Goal: Find specific page/section: Find specific page/section

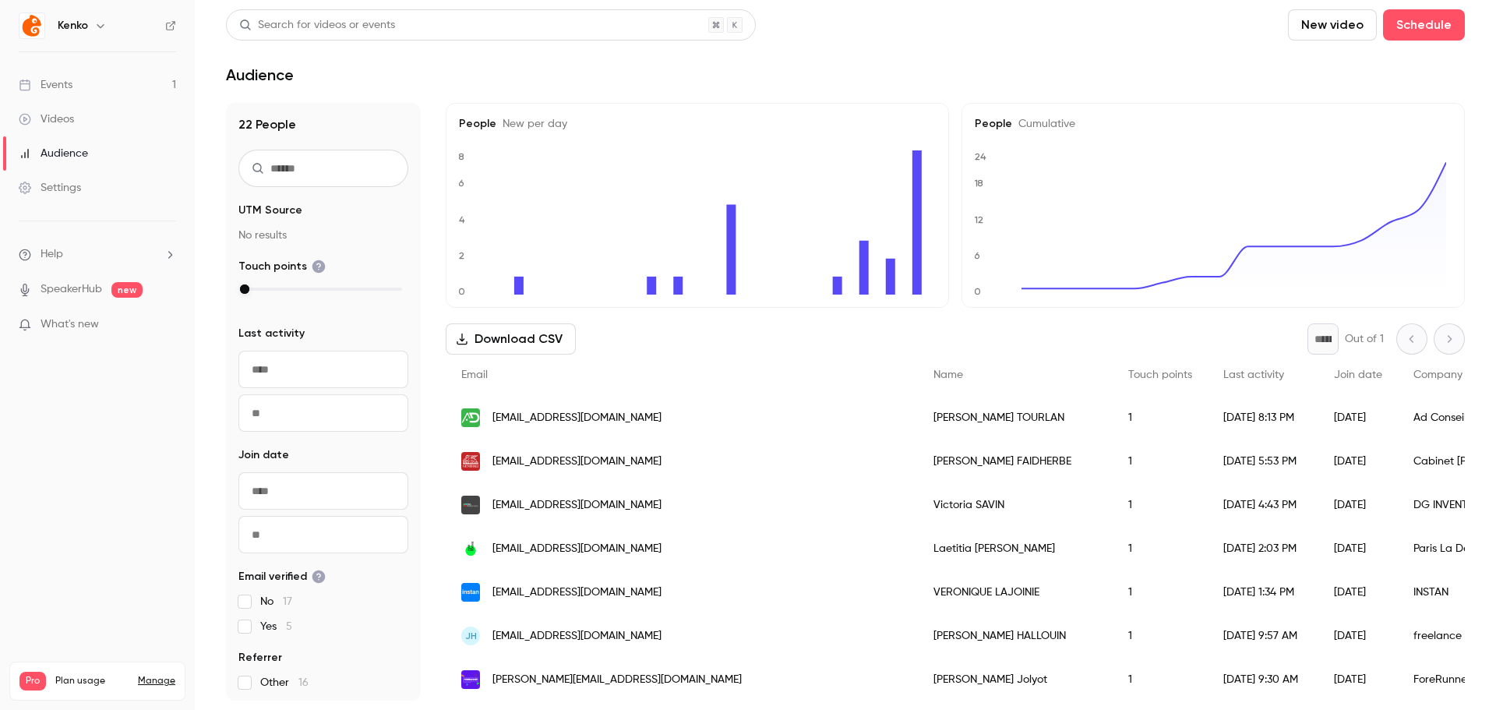
click at [374, 58] on header "Search for videos or events New video Schedule Audience" at bounding box center [845, 46] width 1239 height 75
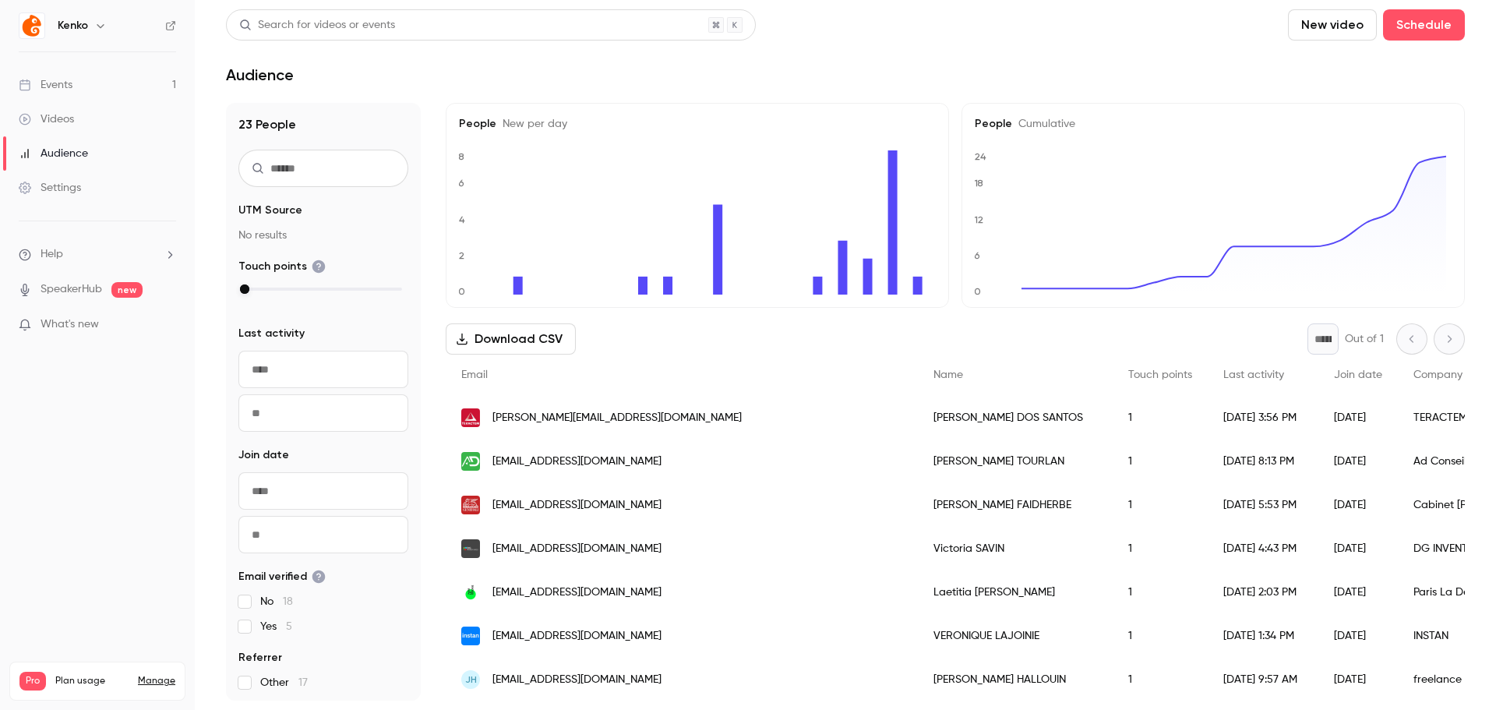
click at [634, 56] on header "Search for videos or events New video Schedule Audience" at bounding box center [845, 46] width 1239 height 75
drag, startPoint x: 421, startPoint y: 278, endPoint x: 427, endPoint y: 360, distance: 82.0
click at [427, 359] on div "23 People UTM Source No results Touch points Last activity ​ ​ Join date ​ ​ Em…" at bounding box center [845, 402] width 1239 height 598
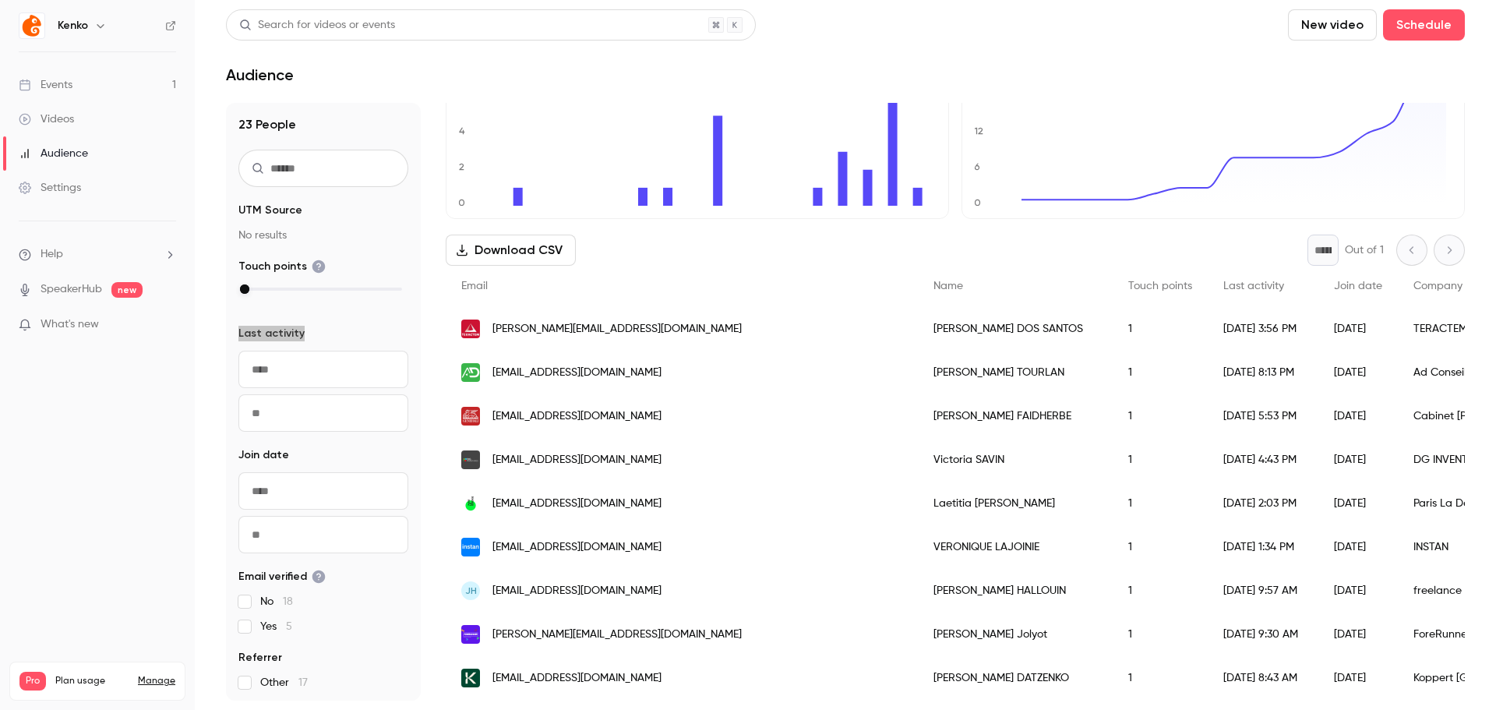
scroll to position [88, 0]
